Goal: Answer question/provide support: Share knowledge or assist other users

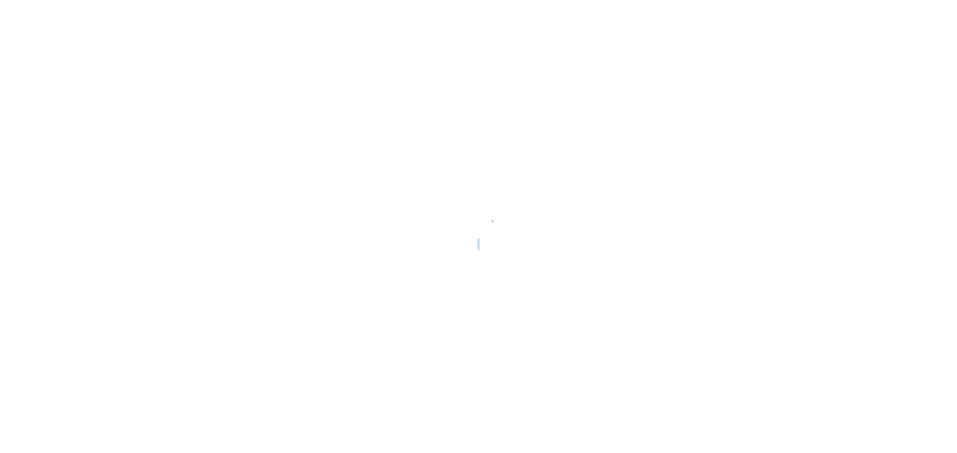
click at [587, 198] on div at bounding box center [478, 226] width 957 height 453
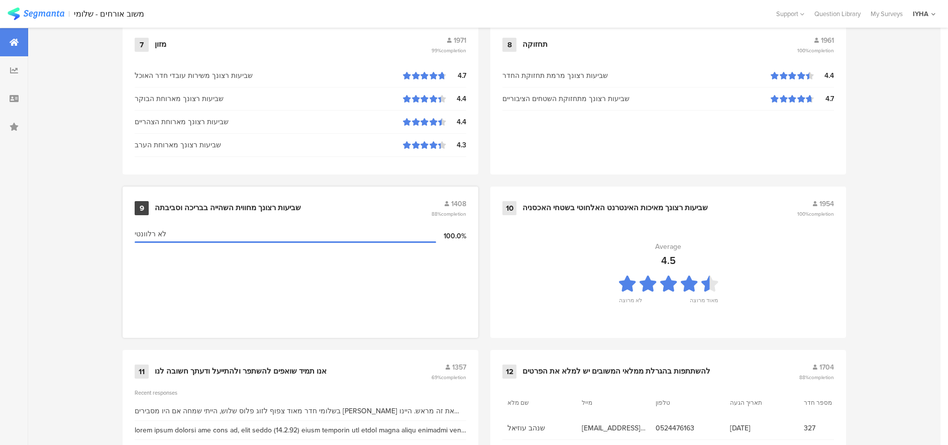
scroll to position [1029, 0]
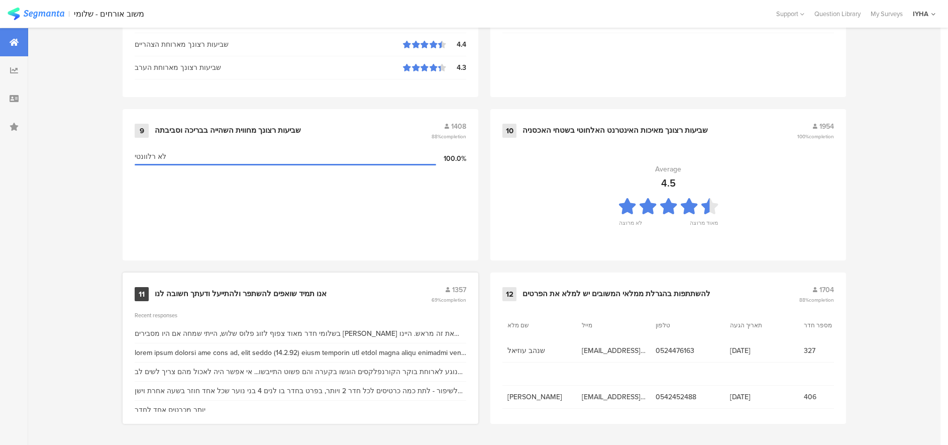
click at [289, 292] on div "אנו תמיד שואפים להשתפר ולהתייעל ודעתך חשובה לנו" at bounding box center [241, 294] width 172 height 10
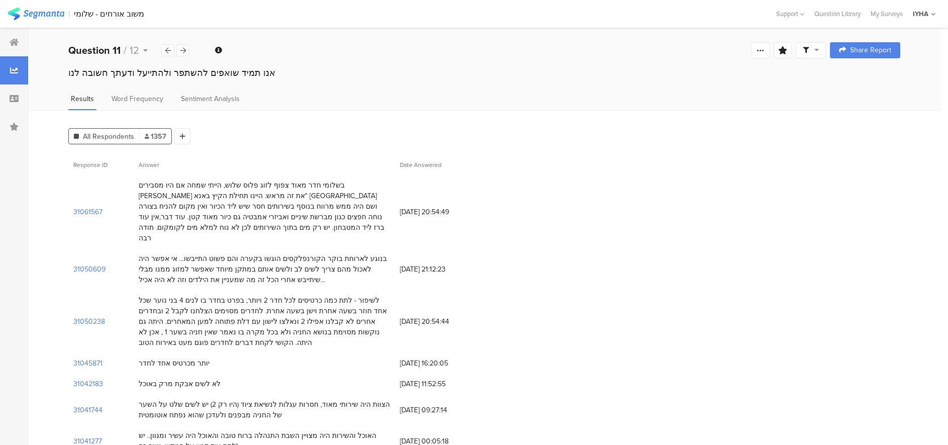
click at [320, 260] on div "בנוגע לארוחת בוקר הקורנפלקסים הוגשו בקערה והם פשוט התייבשו... אי אפשר היה לאכול…" at bounding box center [264, 269] width 251 height 32
